Goal: Transaction & Acquisition: Register for event/course

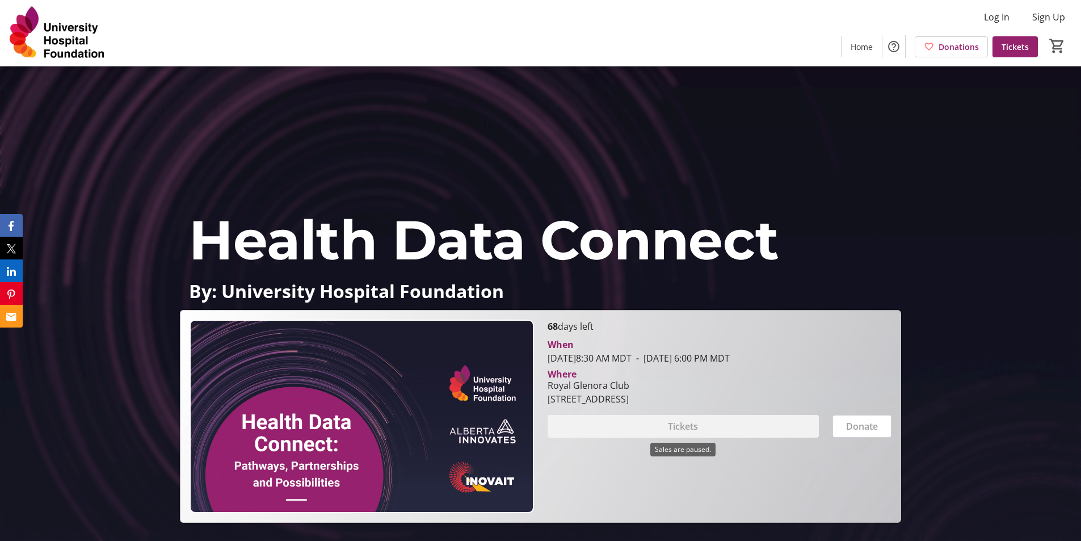
click at [760, 424] on div "Tickets" at bounding box center [682, 426] width 271 height 23
click at [1022, 45] on span "Tickets" at bounding box center [1014, 47] width 27 height 12
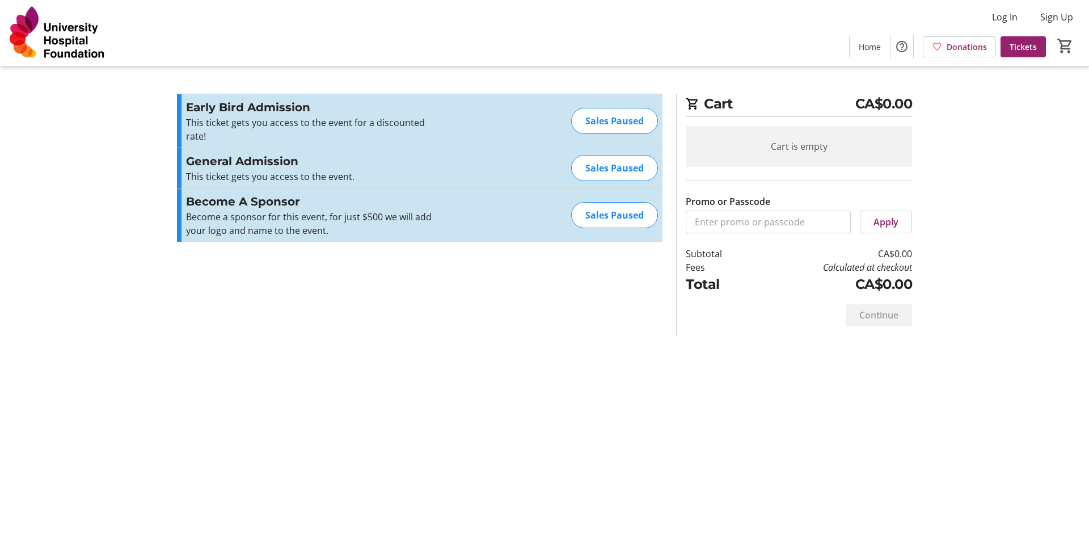
click at [374, 220] on div "Become a sponsor for this event, for just $500 we will add your logo and name t…" at bounding box center [310, 223] width 248 height 27
drag, startPoint x: 374, startPoint y: 220, endPoint x: 376, endPoint y: 211, distance: 9.1
click at [375, 217] on div "Become a sponsor for this event, for just $500 we will add your logo and name t…" at bounding box center [310, 223] width 248 height 27
click at [376, 211] on div "Become a sponsor for this event, for just $500 we will add your logo and name t…" at bounding box center [310, 223] width 248 height 27
click at [377, 265] on section "Promo or Passcode Apply Early Bird Admission This ticket gets you access to the…" at bounding box center [419, 215] width 499 height 242
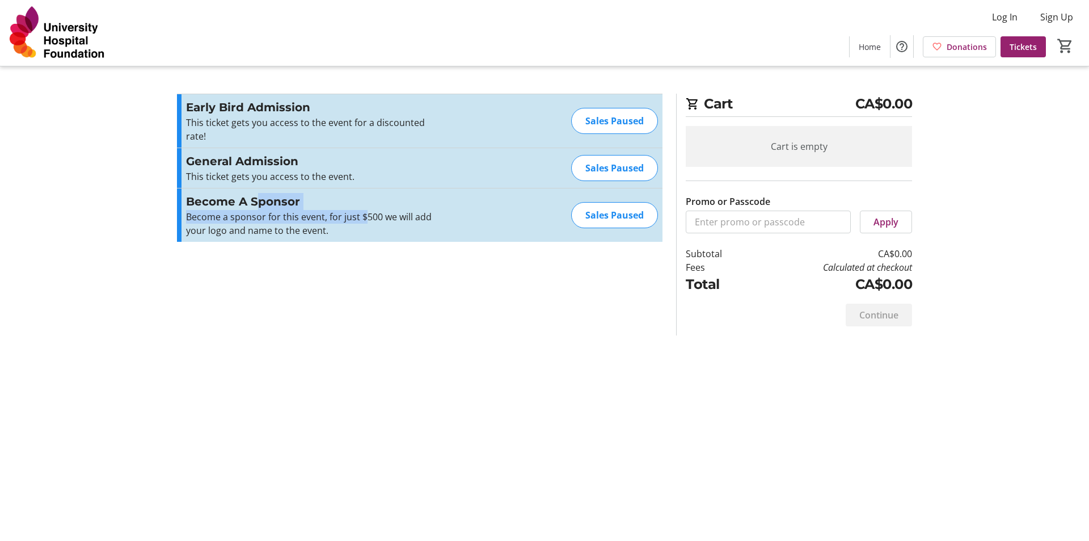
drag, startPoint x: 307, startPoint y: 209, endPoint x: 258, endPoint y: 200, distance: 50.2
click at [258, 200] on div "Become A Sponsor Become a sponsor for this event, for just $500 we will add you…" at bounding box center [310, 215] width 248 height 44
click at [268, 225] on div "Become a sponsor for this event, for just $500 we will add your logo and name t…" at bounding box center [310, 223] width 248 height 27
click at [357, 225] on div "Become a sponsor for this event, for just $500 we will add your logo and name t…" at bounding box center [310, 223] width 248 height 27
drag, startPoint x: 348, startPoint y: 216, endPoint x: 203, endPoint y: 209, distance: 145.9
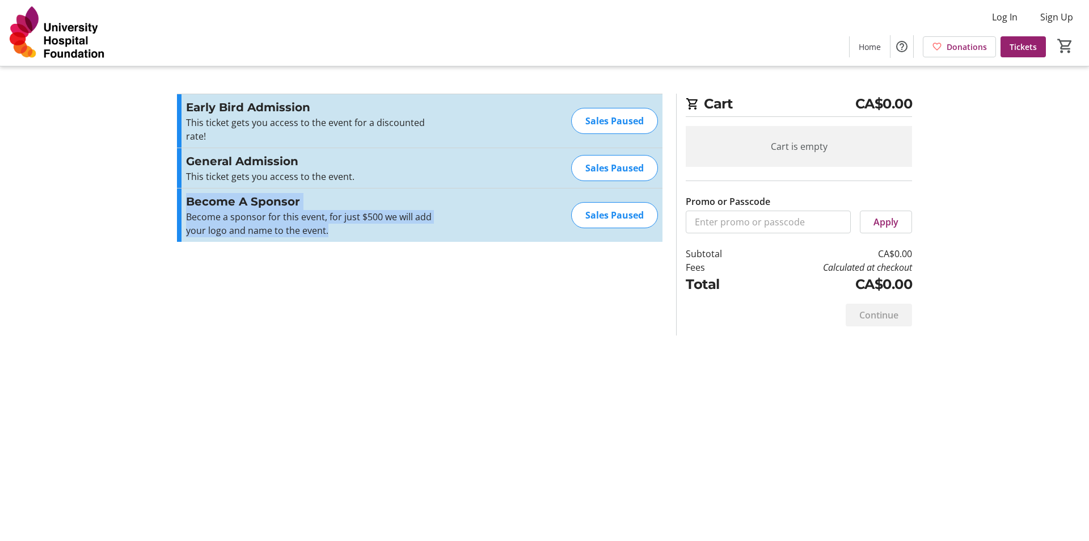
click at [165, 204] on tr-checkout-feature-upsell-ui "Cart CA$0.00 Cart is empty Promo or Passcode Apply Subtotal CA$0.00 Fees Calcul…" at bounding box center [544, 270] width 1089 height 541
click at [376, 255] on section "Promo or Passcode Apply Early Bird Admission This ticket gets you access to the…" at bounding box center [419, 215] width 499 height 242
click at [378, 247] on div "Promo or Passcode Apply Early Bird Admission This ticket gets you access to the…" at bounding box center [420, 175] width 486 height 162
drag, startPoint x: 383, startPoint y: 228, endPoint x: 180, endPoint y: 191, distance: 206.5
click at [180, 191] on div "Become A Sponsor Become a sponsor for this event, for just $500 we will add you…" at bounding box center [420, 214] width 486 height 53
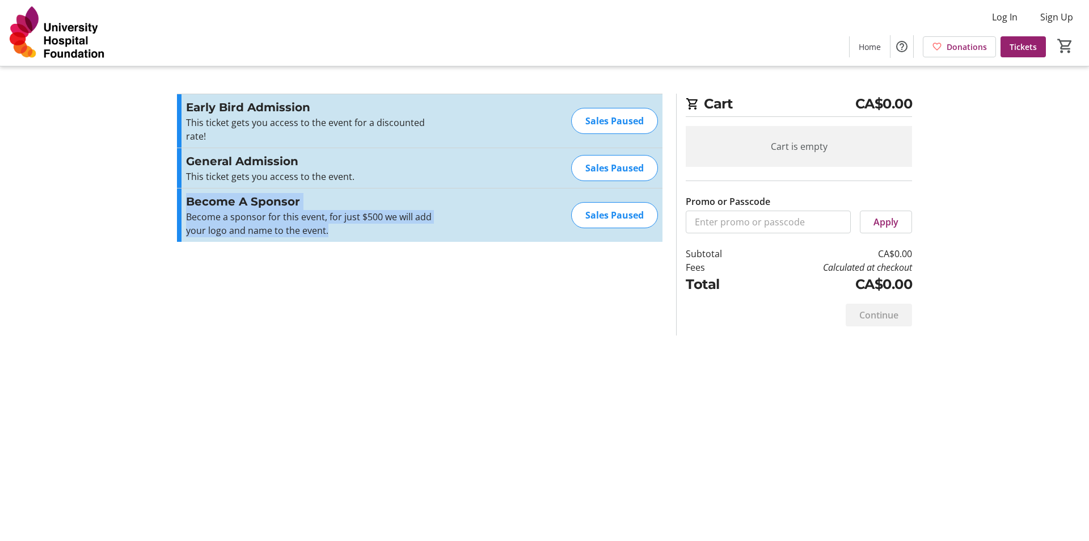
click at [387, 293] on section "Promo or Passcode Apply Early Bird Admission This ticket gets you access to the…" at bounding box center [419, 215] width 499 height 242
click at [635, 213] on div "Sales Paused" at bounding box center [614, 215] width 87 height 26
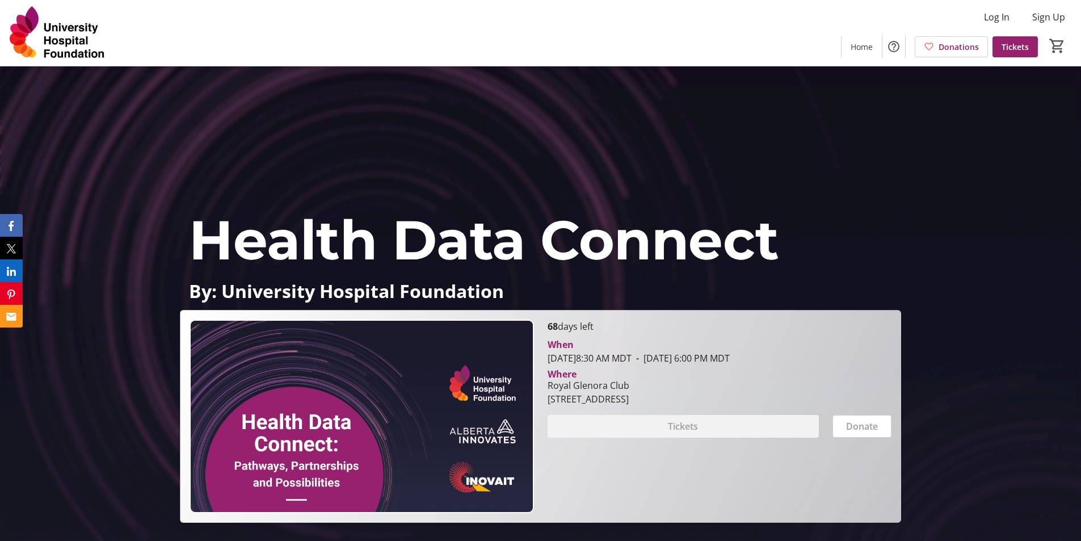
scroll to position [170, 0]
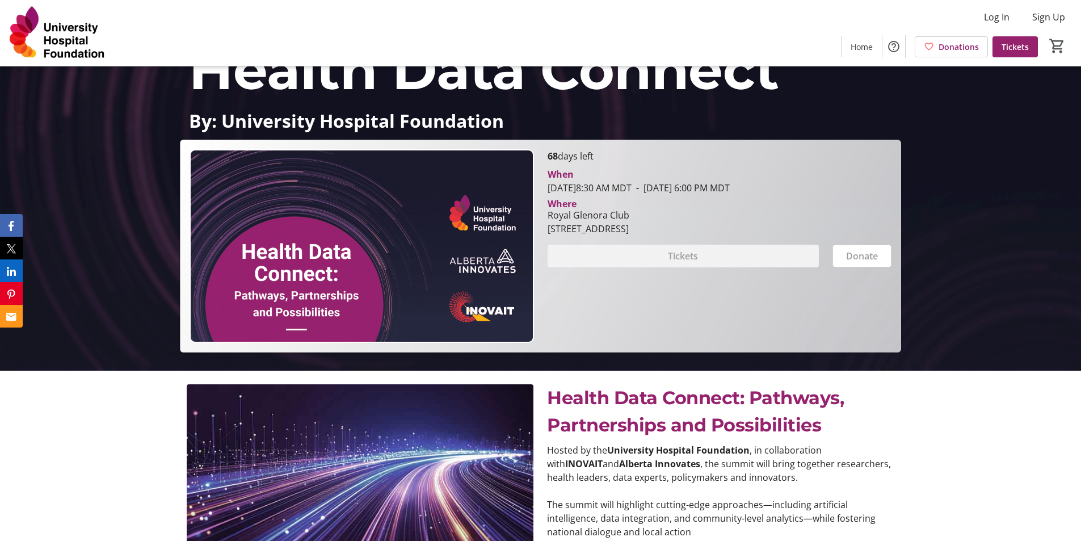
click at [446, 121] on p "By: University Hospital Foundation" at bounding box center [540, 121] width 702 height 20
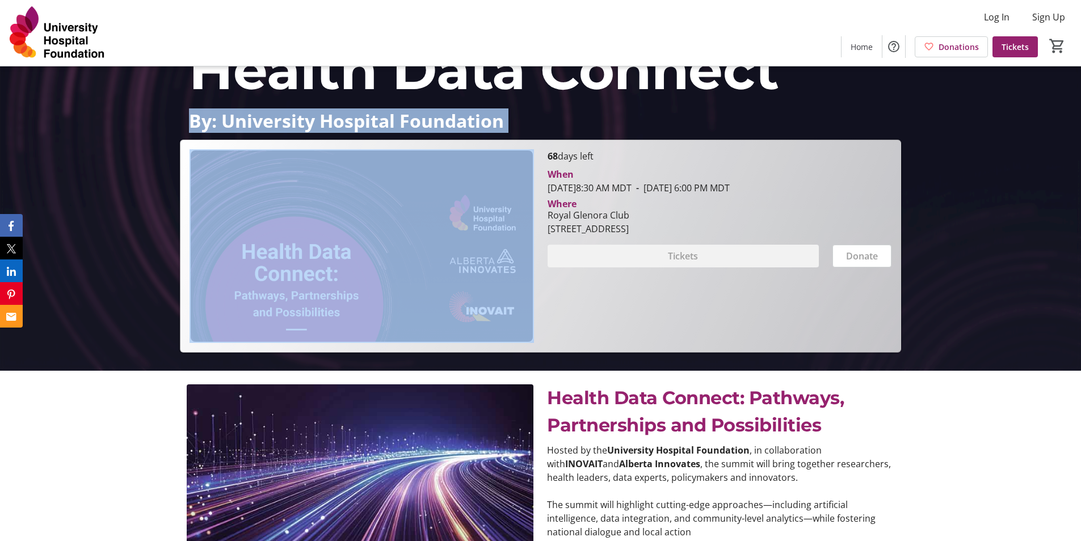
click at [446, 121] on p "By: University Hospital Foundation" at bounding box center [540, 121] width 702 height 20
click at [445, 123] on p "By: University Hospital Foundation" at bounding box center [540, 121] width 702 height 20
click at [522, 123] on p "By: University Hospital Foundation" at bounding box center [540, 121] width 702 height 20
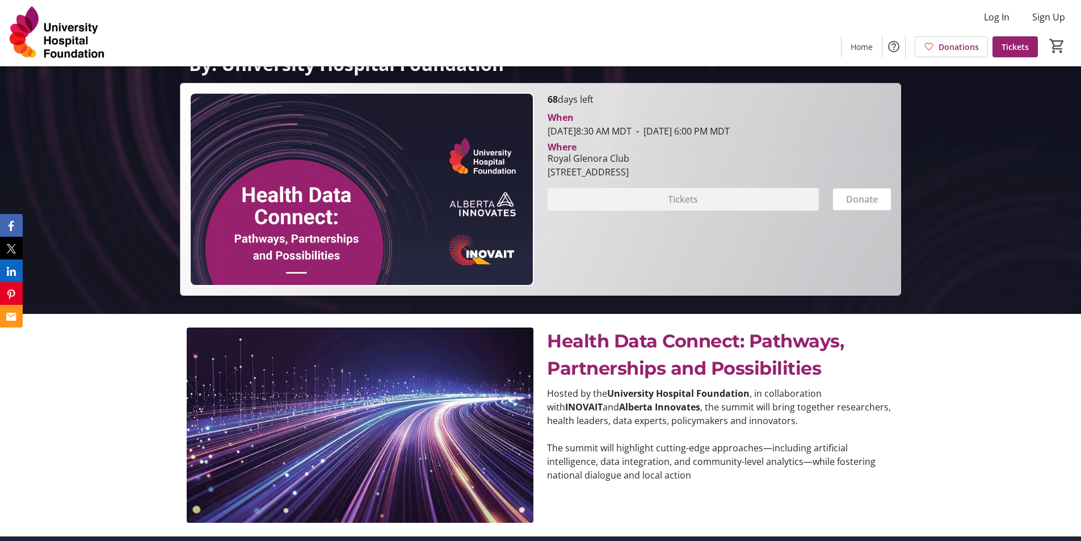
scroll to position [113, 0]
